Goal: Information Seeking & Learning: Understand process/instructions

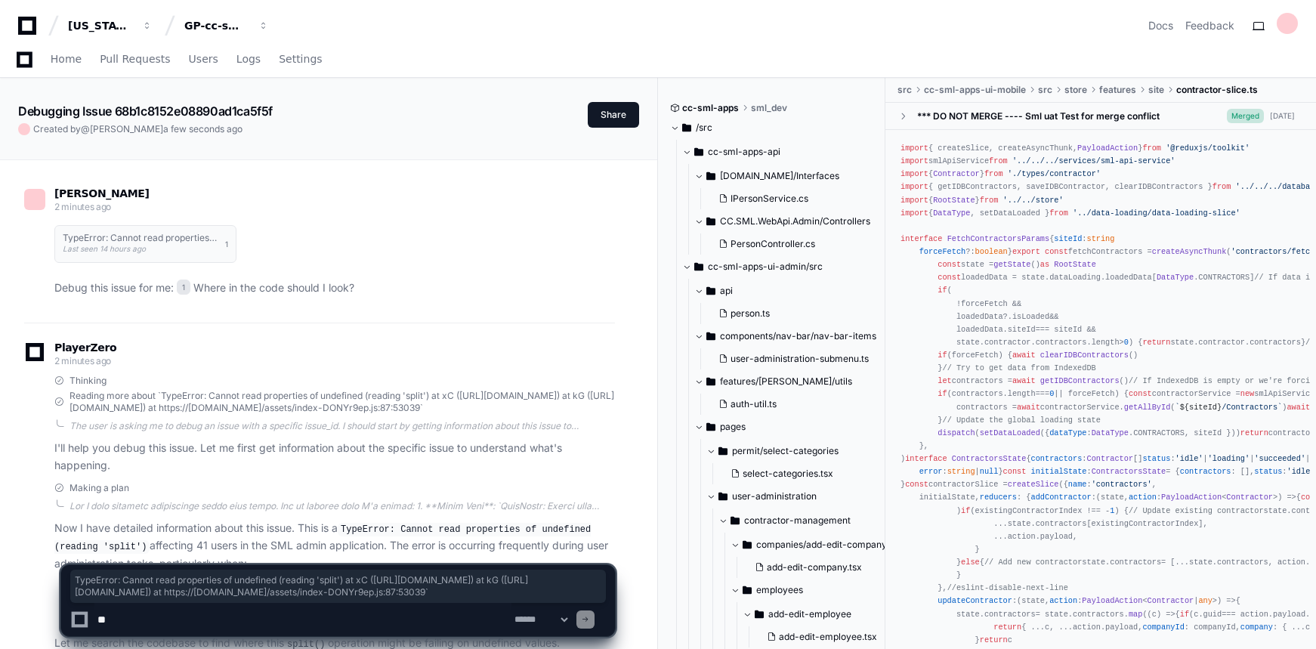
scroll to position [2441, 0]
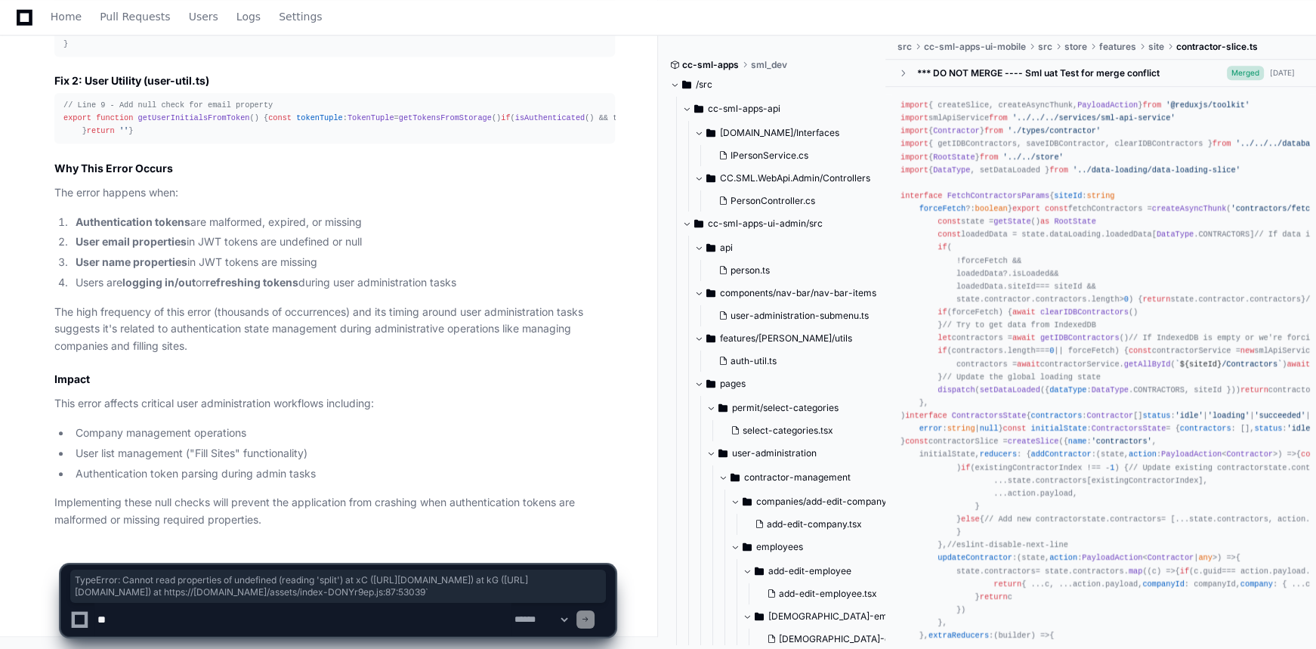
click at [450, 379] on h2 "Impact" at bounding box center [334, 379] width 561 height 15
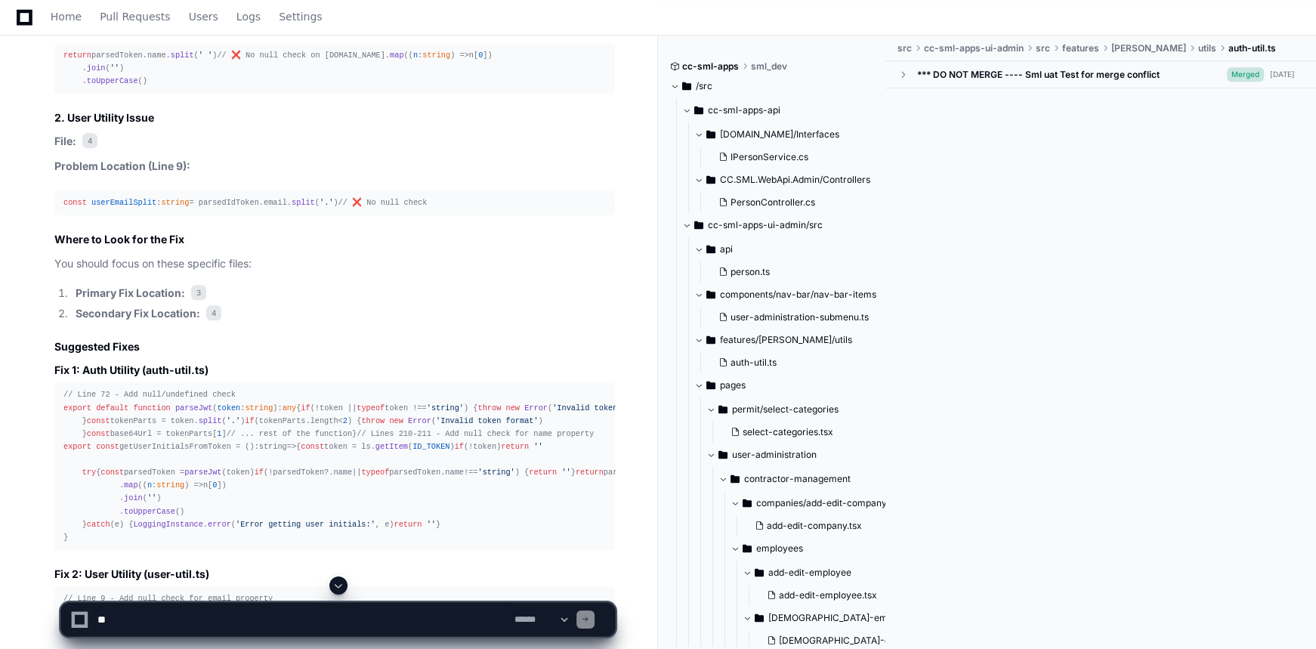
scroll to position [1617, 0]
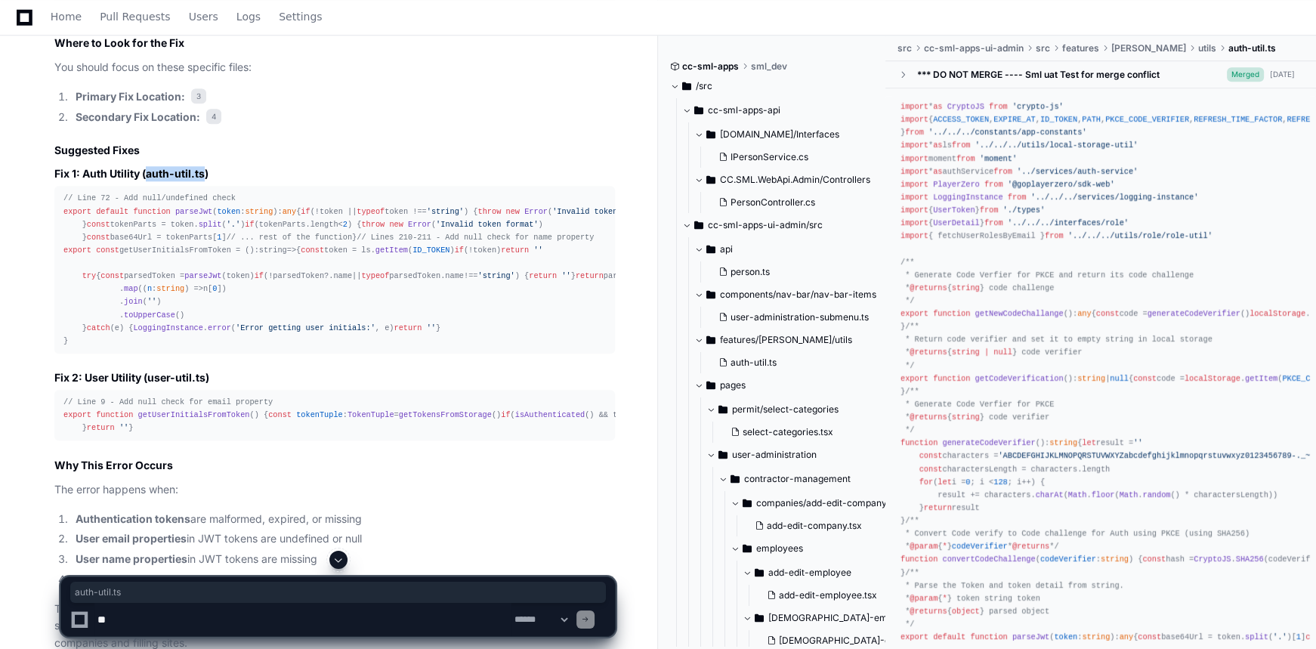
drag, startPoint x: 148, startPoint y: 237, endPoint x: 206, endPoint y: 237, distance: 57.4
click at [206, 181] on h3 "Fix 1: Auth Utility (auth-util.ts)" at bounding box center [334, 173] width 561 height 15
copy h3 "auth-util.ts"
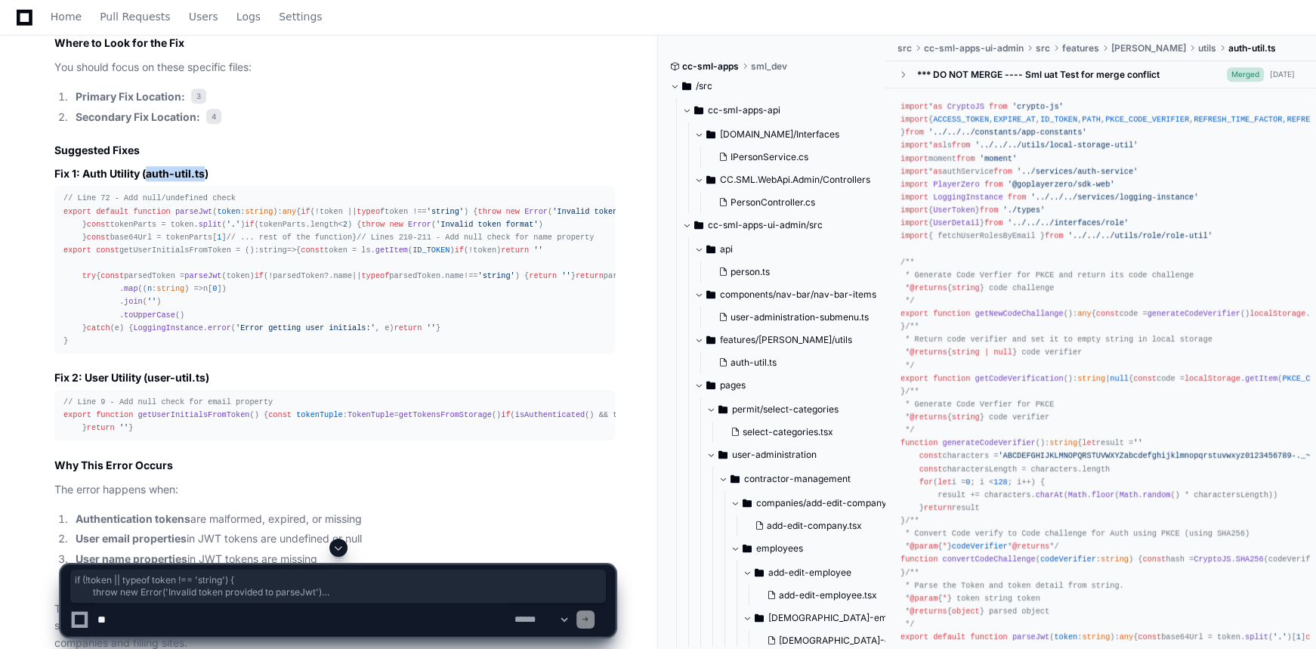
drag, startPoint x: 215, startPoint y: 375, endPoint x: 76, endPoint y: 289, distance: 163.8
click at [76, 289] on div "// Line 72 - Add null/undefined check export default function parseJwt ( token …" at bounding box center [334, 270] width 543 height 156
copy div "if (!token || typeof token !== 'string' ) { throw new Error ( 'Invalid token pr…"
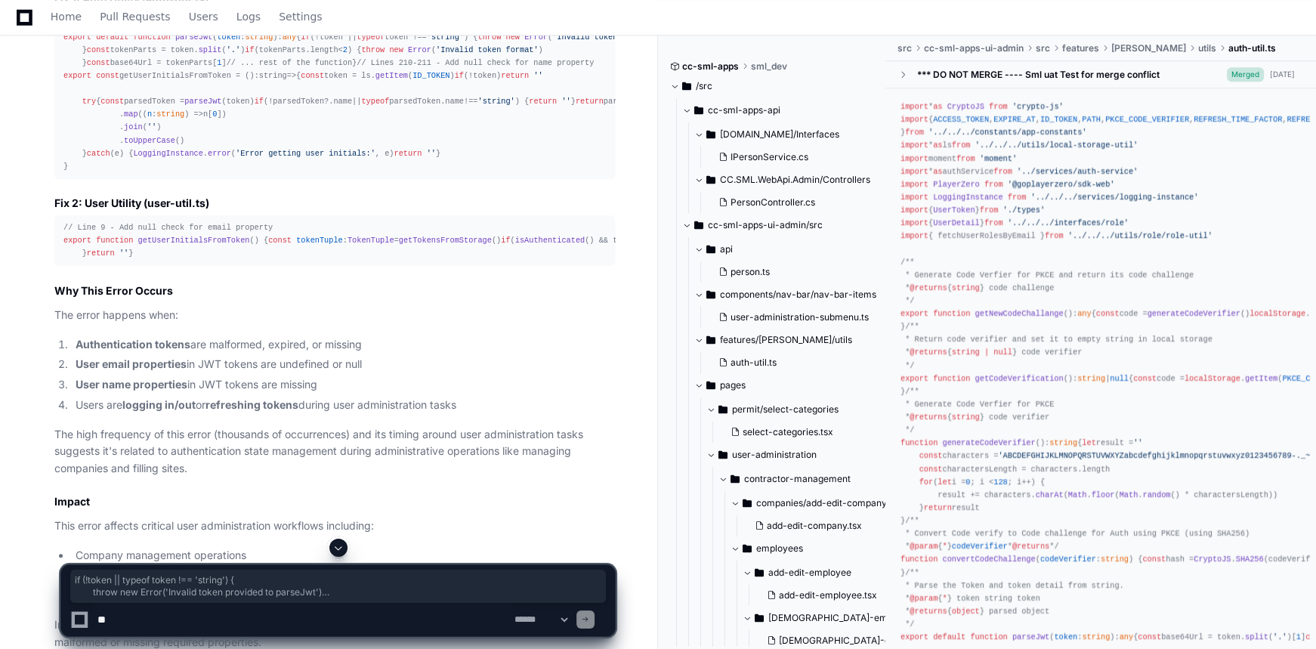
scroll to position [1823, 0]
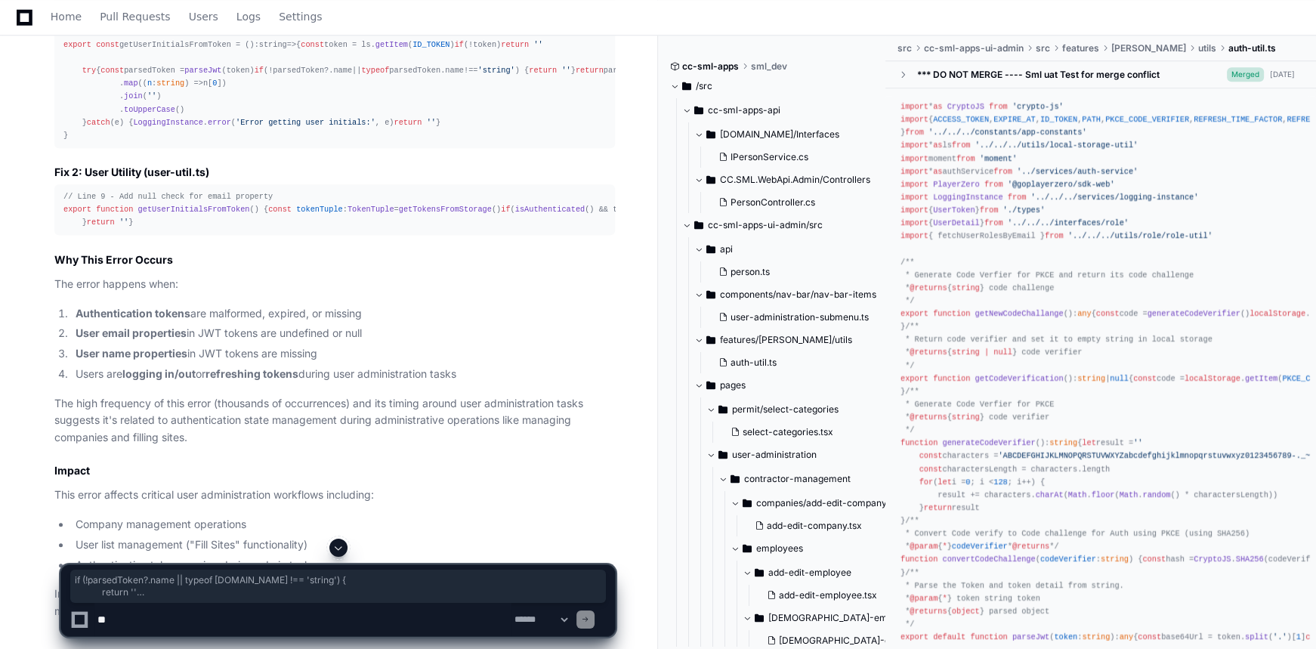
drag, startPoint x: 110, startPoint y: 334, endPoint x: 97, endPoint y: 317, distance: 20.6
click at [97, 142] on div "// Line 72 - Add null/undefined check export default function parseJwt ( token …" at bounding box center [334, 64] width 543 height 156
copy div "if (!parsedToken?. name || typeof parsedToken. name !== 'string' ) { return '' }"
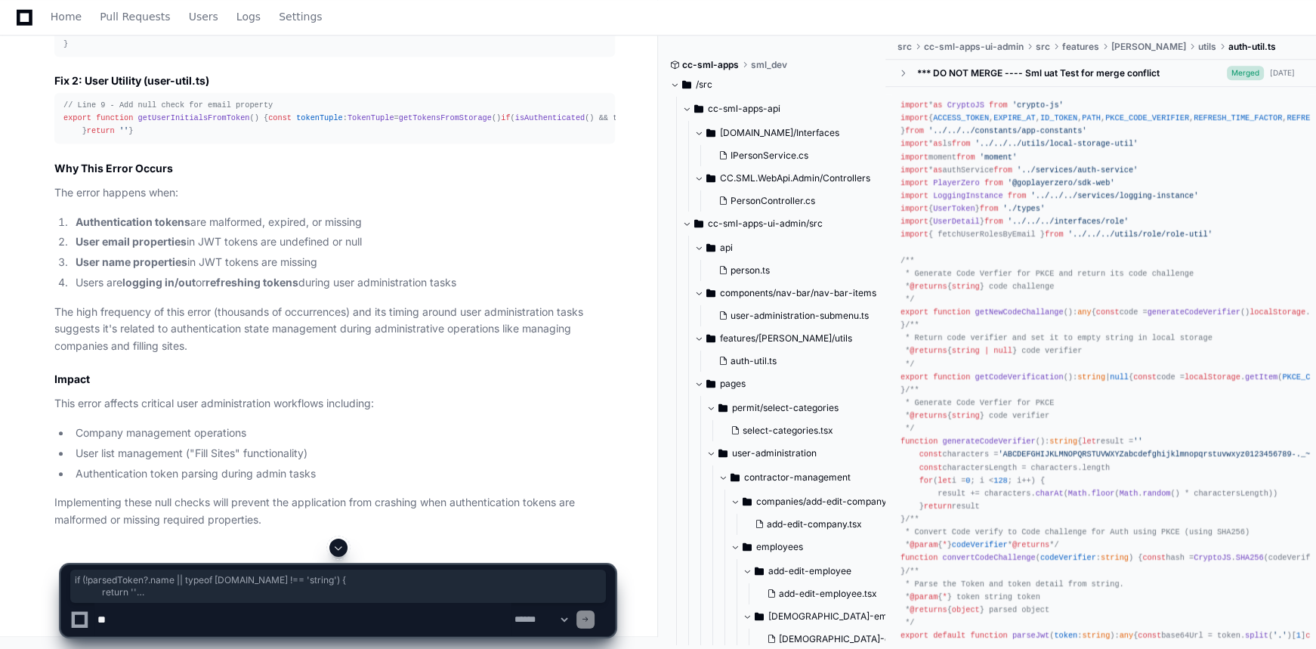
scroll to position [2098, 0]
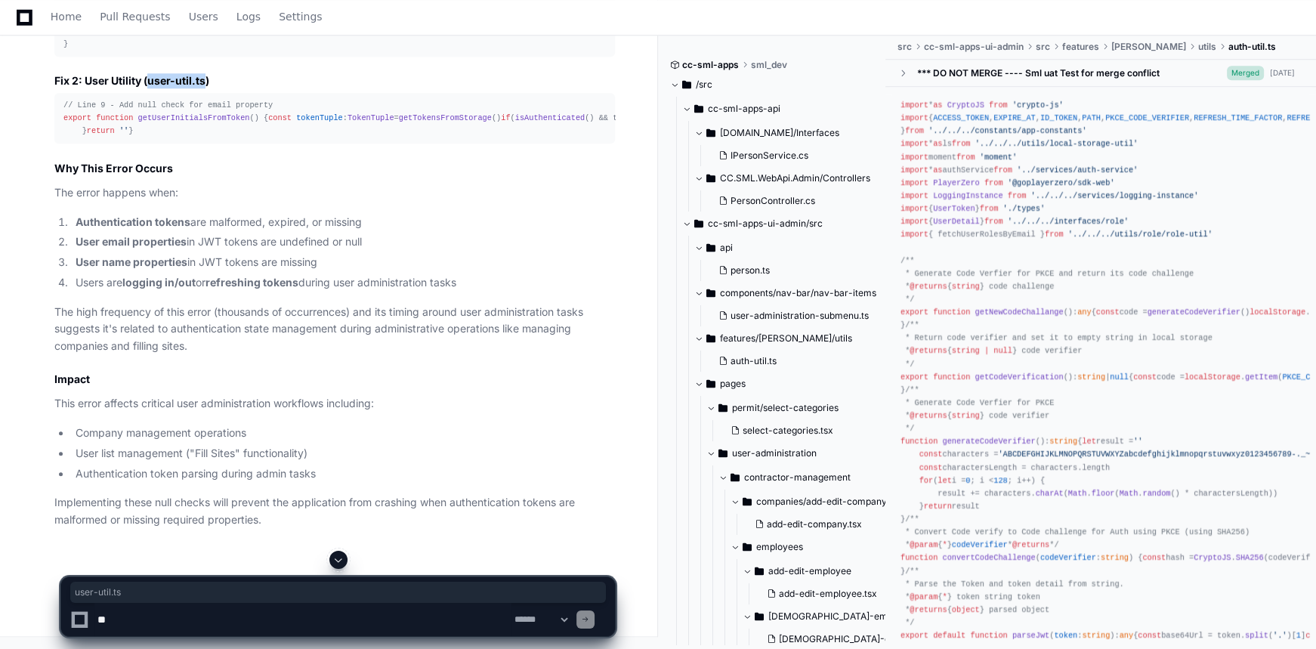
drag, startPoint x: 206, startPoint y: 246, endPoint x: 148, endPoint y: 249, distance: 58.3
click at [148, 88] on h3 "Fix 2: User Utility (user-util.ts)" at bounding box center [334, 80] width 561 height 15
copy h3 "user-util.ts"
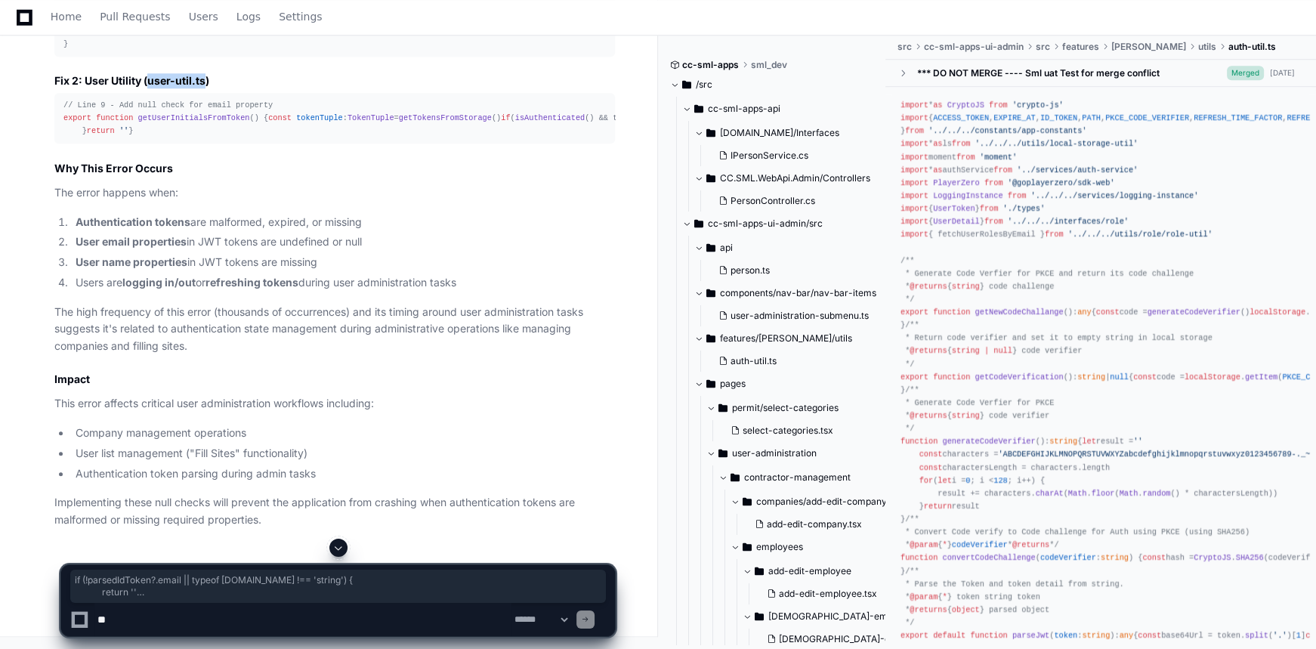
drag, startPoint x: 92, startPoint y: 333, endPoint x: 110, endPoint y: 354, distance: 27.9
click at [110, 138] on div "// Line 9 - Add null check for email property export function getUserInitialsFr…" at bounding box center [334, 118] width 543 height 39
copy div "if (!parsedIdToken?. email || typeof parsedIdToken. email !== 'string' ) { retu…"
drag, startPoint x: 116, startPoint y: 135, endPoint x: 98, endPoint y: 101, distance: 37.9
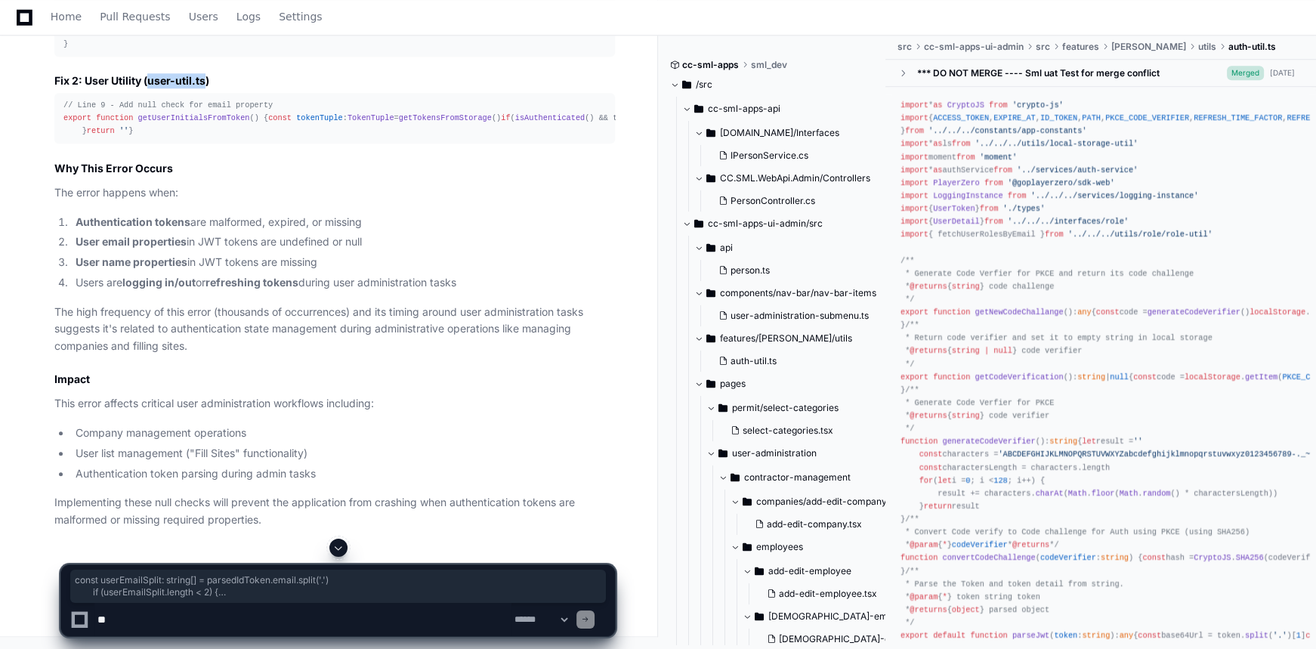
click at [98, 101] on div "// Line 9 - Add null check for email property export function getUserInitialsFr…" at bounding box center [334, 118] width 543 height 39
copy div "const userEmailSplit : string [] = parsedIdToken. email . split ( '.' ) if (use…"
